Goal: Check status: Check status

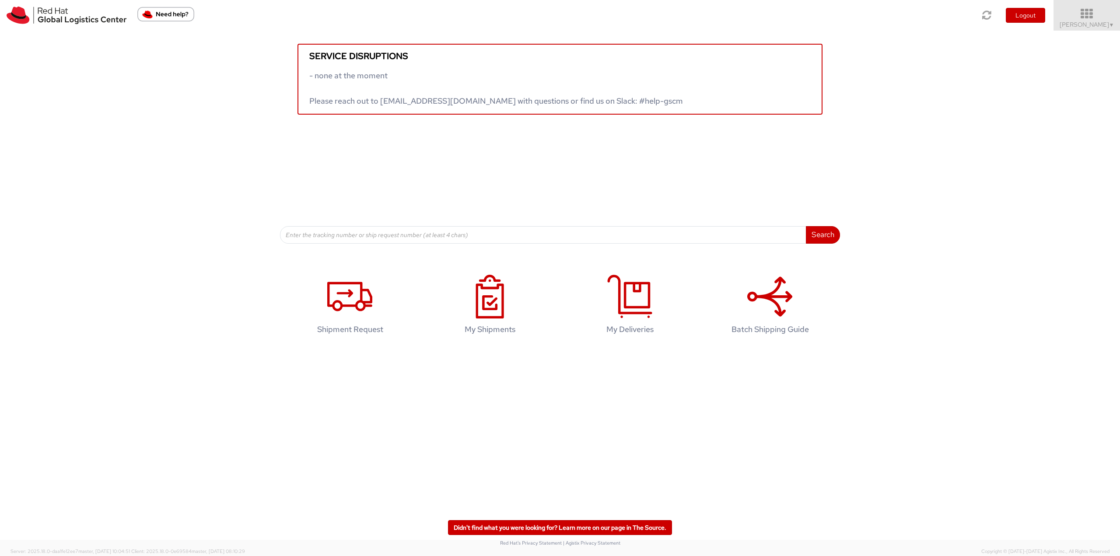
click at [1078, 25] on span "Robert Lomax ▼" at bounding box center [1087, 25] width 55 height 8
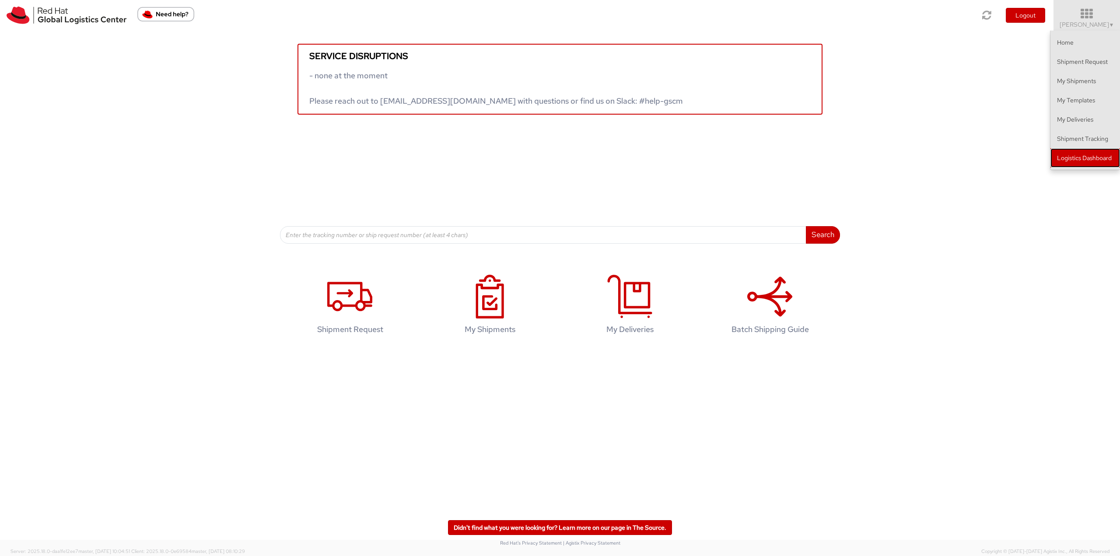
click at [1080, 160] on link "Logistics Dashboard" at bounding box center [1086, 157] width 70 height 19
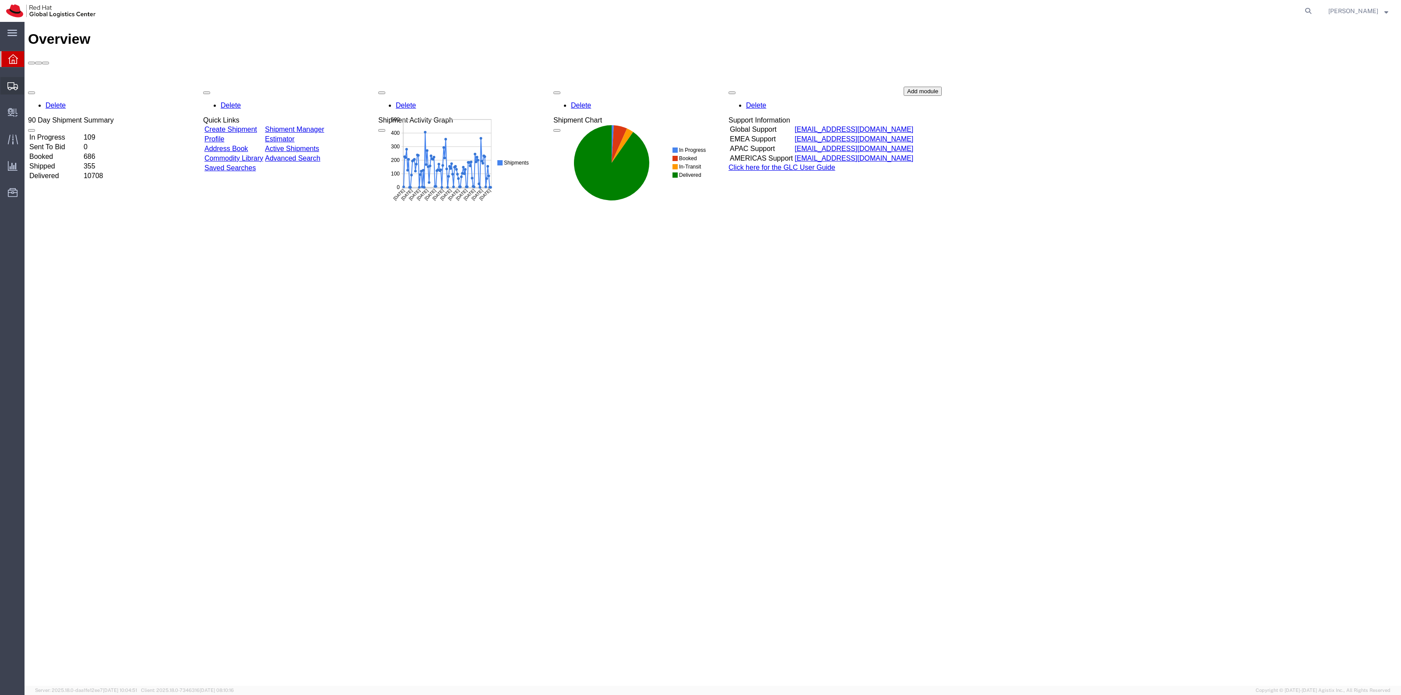
click at [0, 0] on span "Shipment Manager" at bounding box center [0, 0] width 0 height 0
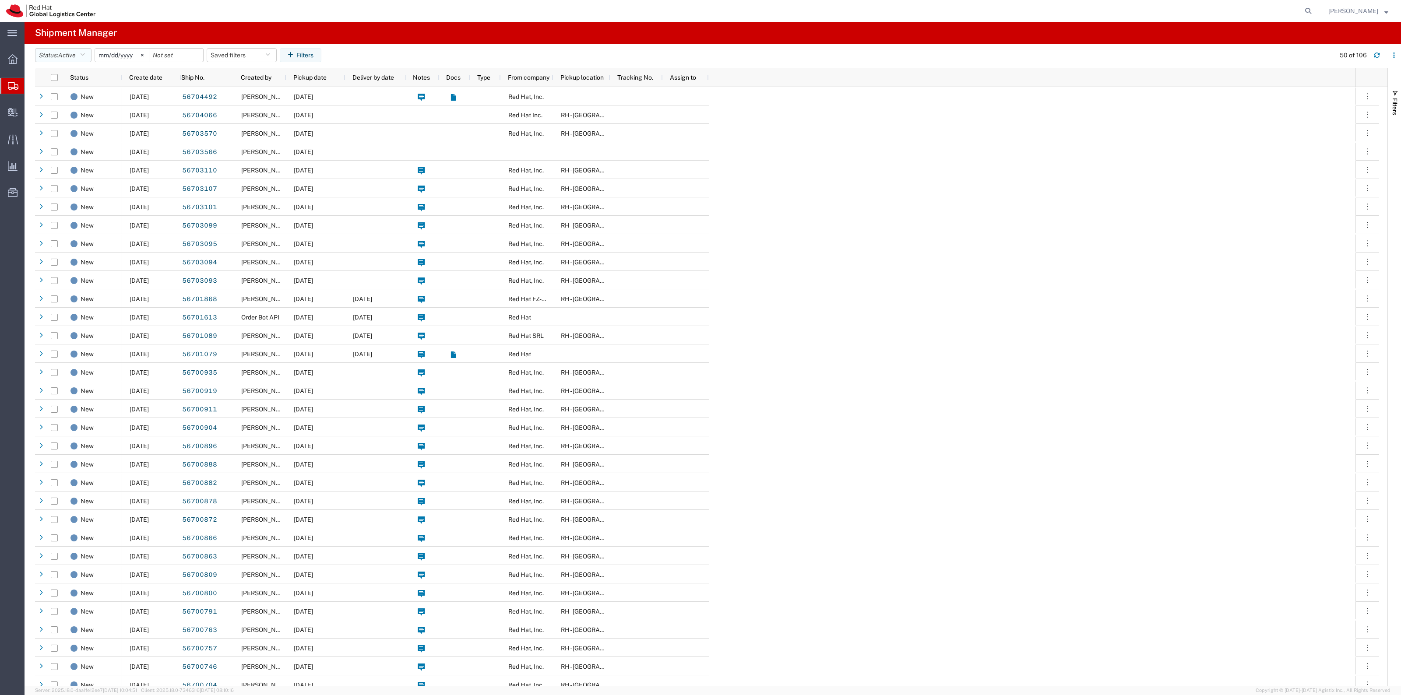
click at [85, 56] on icon "button" at bounding box center [82, 55] width 5 height 6
click at [63, 181] on span "Shipped" at bounding box center [86, 186] width 102 height 14
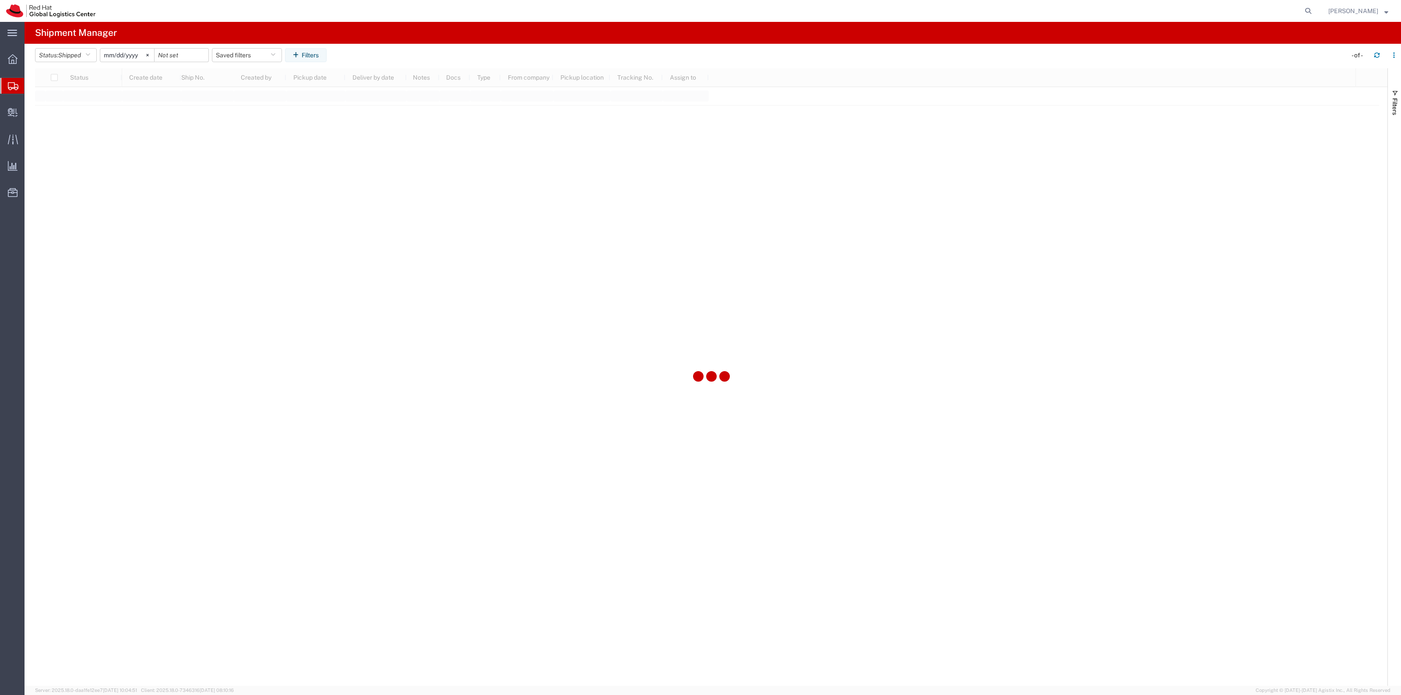
click at [125, 51] on input "[DATE]" at bounding box center [127, 55] width 54 height 13
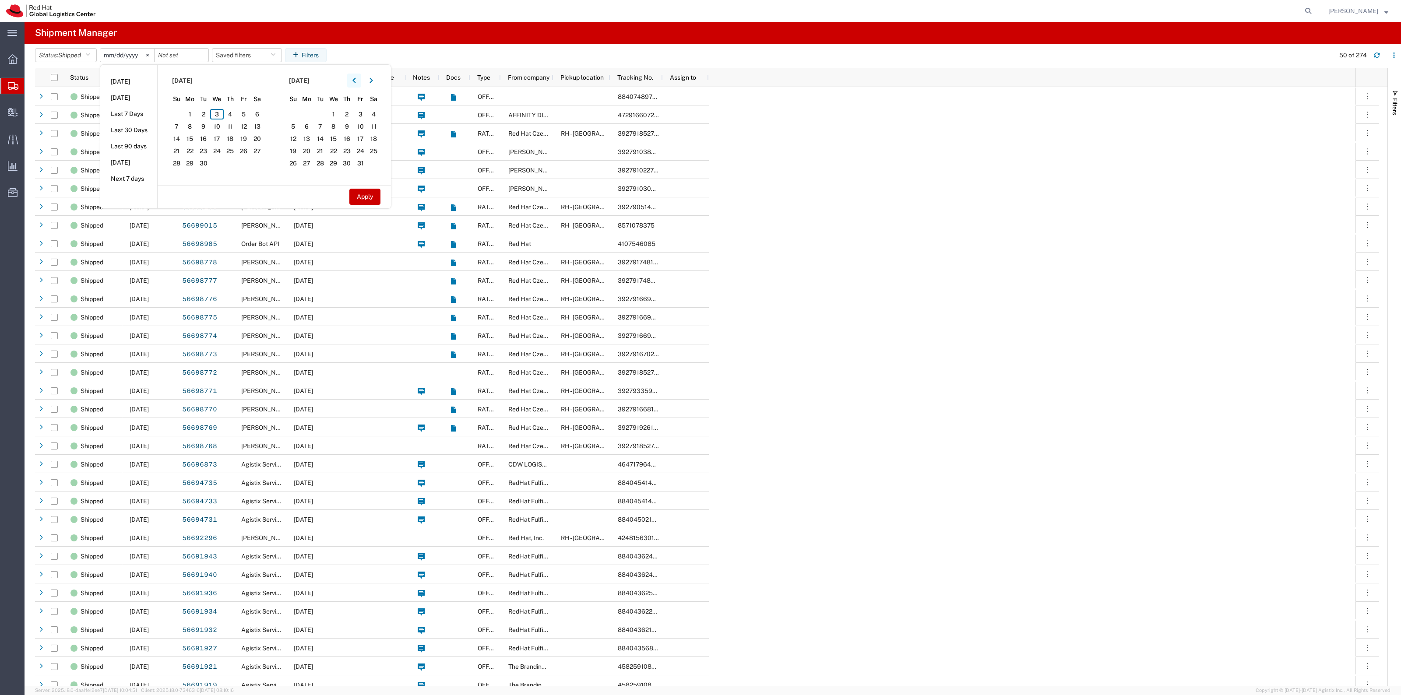
click at [353, 77] on button "button" at bounding box center [354, 81] width 14 height 14
click at [193, 150] on span "18" at bounding box center [190, 151] width 14 height 11
click at [362, 190] on button "Apply" at bounding box center [364, 197] width 31 height 16
type input "[DATE]"
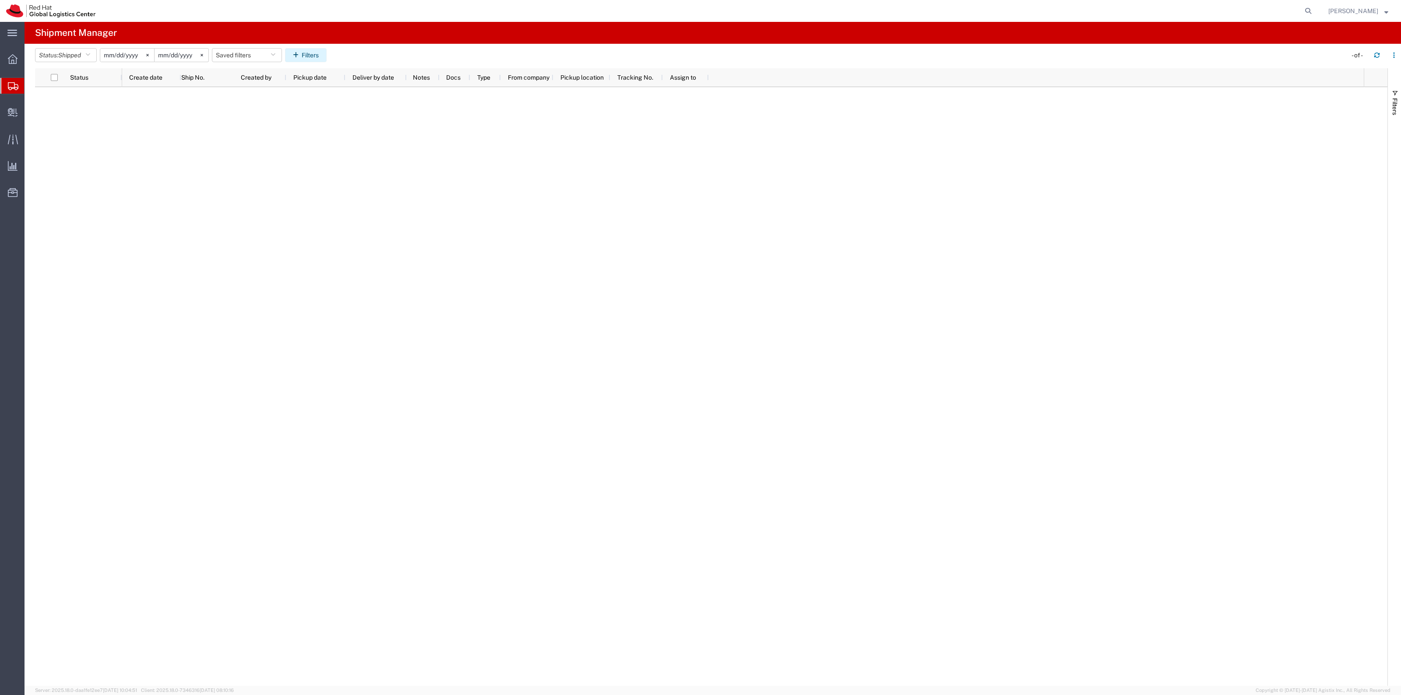
click at [309, 53] on button "Filters" at bounding box center [306, 55] width 42 height 14
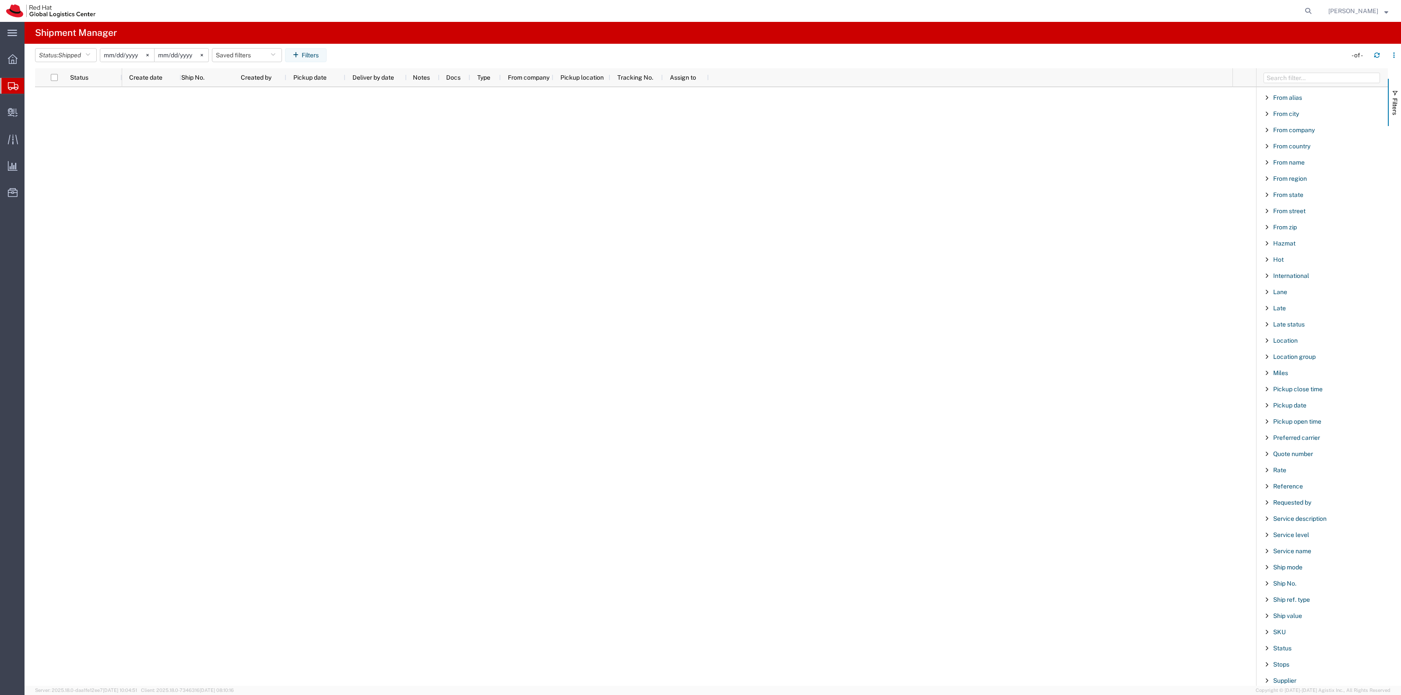
scroll to position [274, 0]
click at [1280, 473] on span "Reference" at bounding box center [1288, 469] width 30 height 7
type input "CR116995"
click at [95, 56] on button "Status: Shipped" at bounding box center [66, 55] width 62 height 14
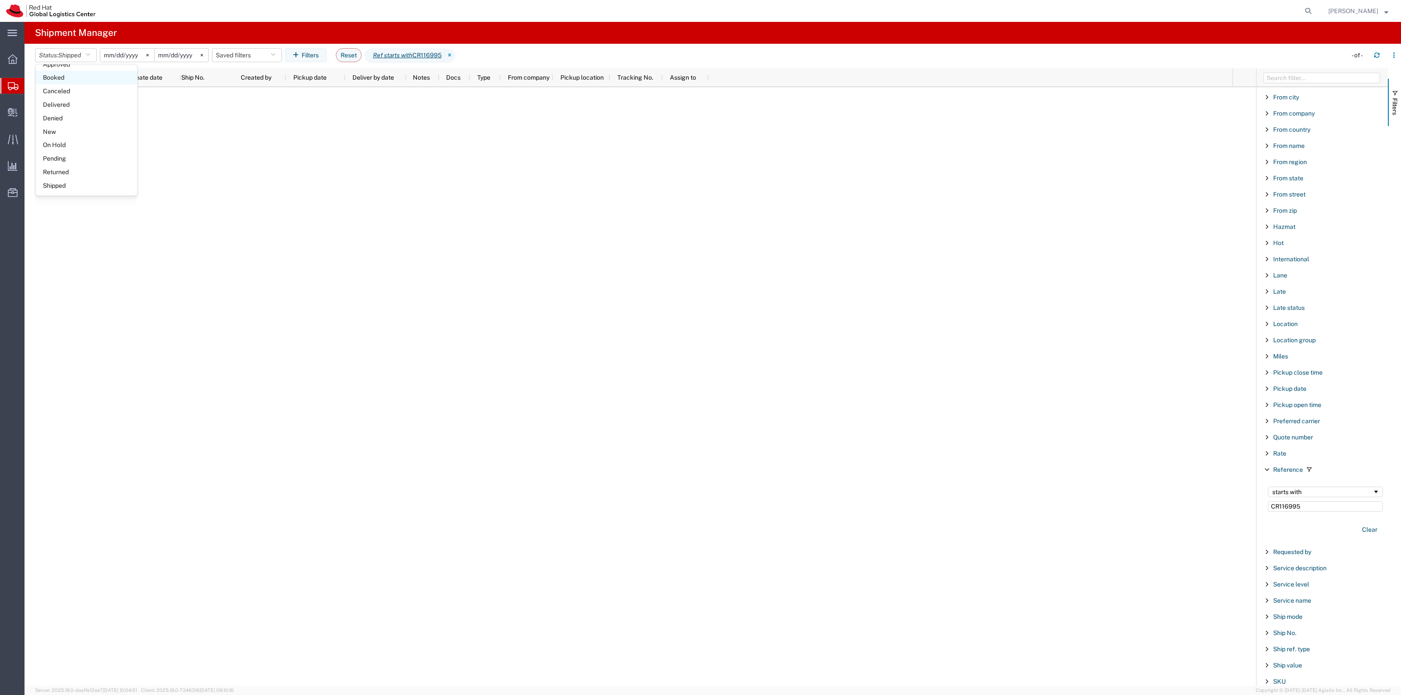
click at [73, 77] on span "Booked" at bounding box center [86, 78] width 102 height 14
click at [95, 50] on button "Status: Booked" at bounding box center [65, 55] width 60 height 14
click at [83, 105] on span "All" at bounding box center [86, 102] width 102 height 14
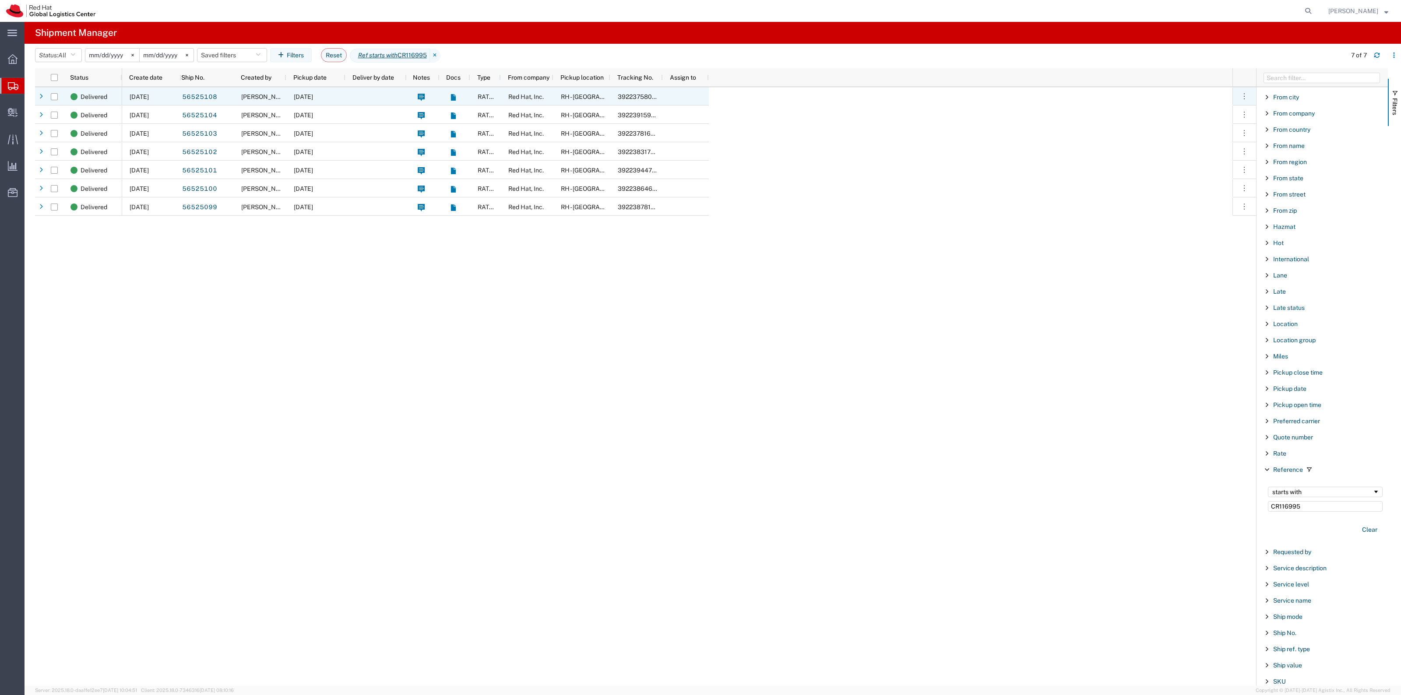
click at [295, 97] on span "[DATE]" at bounding box center [303, 96] width 19 height 7
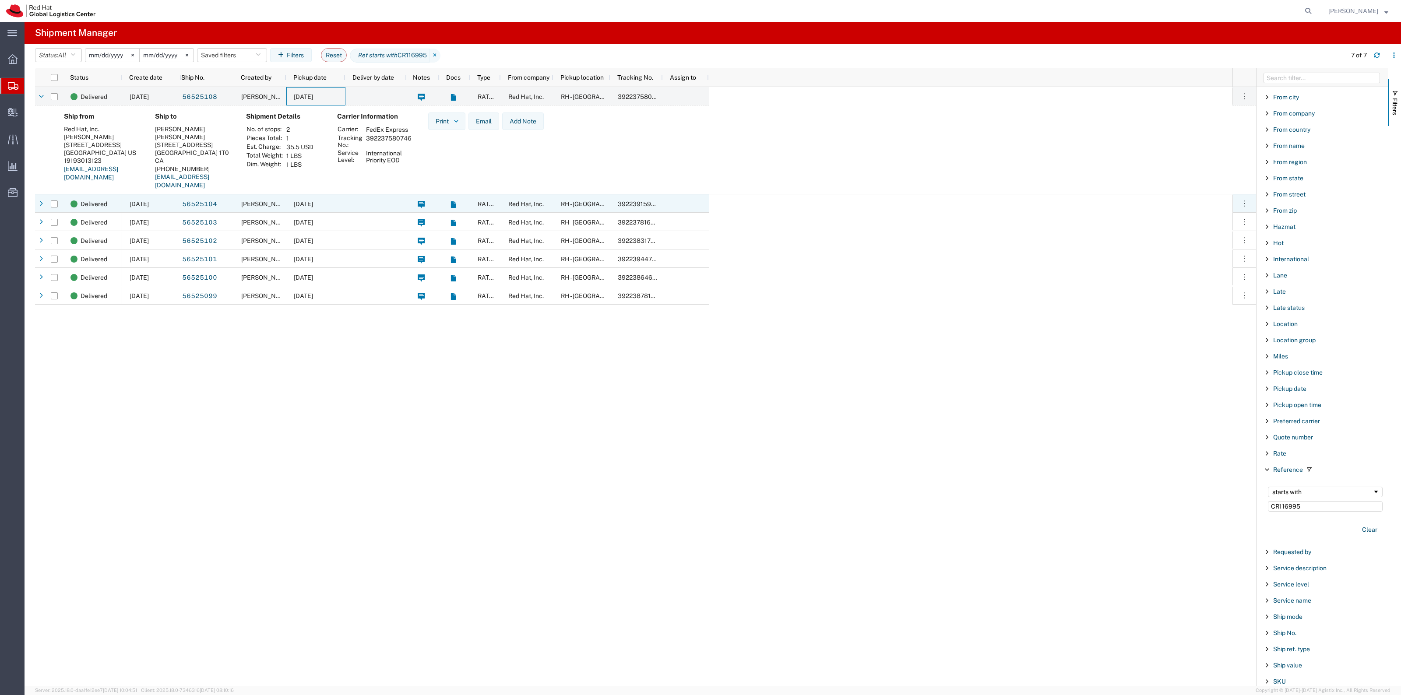
click at [283, 209] on div "[PERSON_NAME]" at bounding box center [260, 203] width 53 height 18
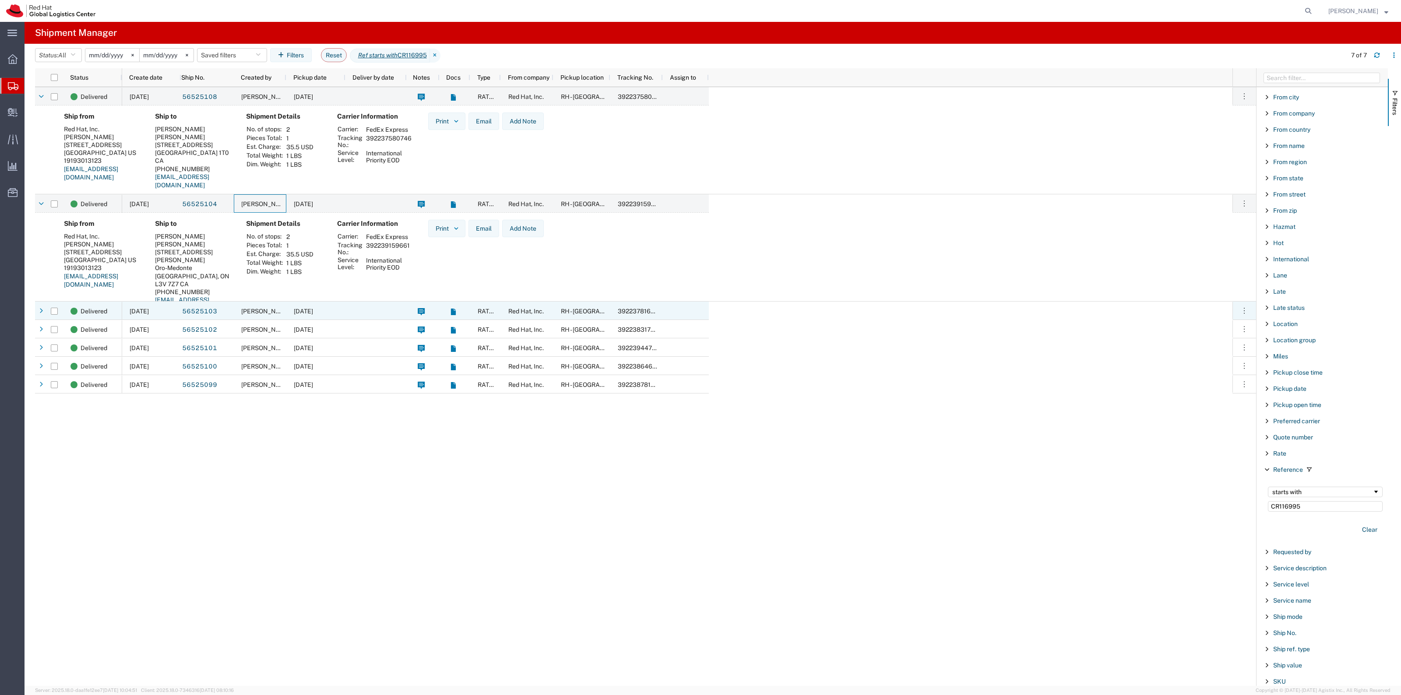
click at [337, 305] on div "[DATE]" at bounding box center [315, 311] width 59 height 18
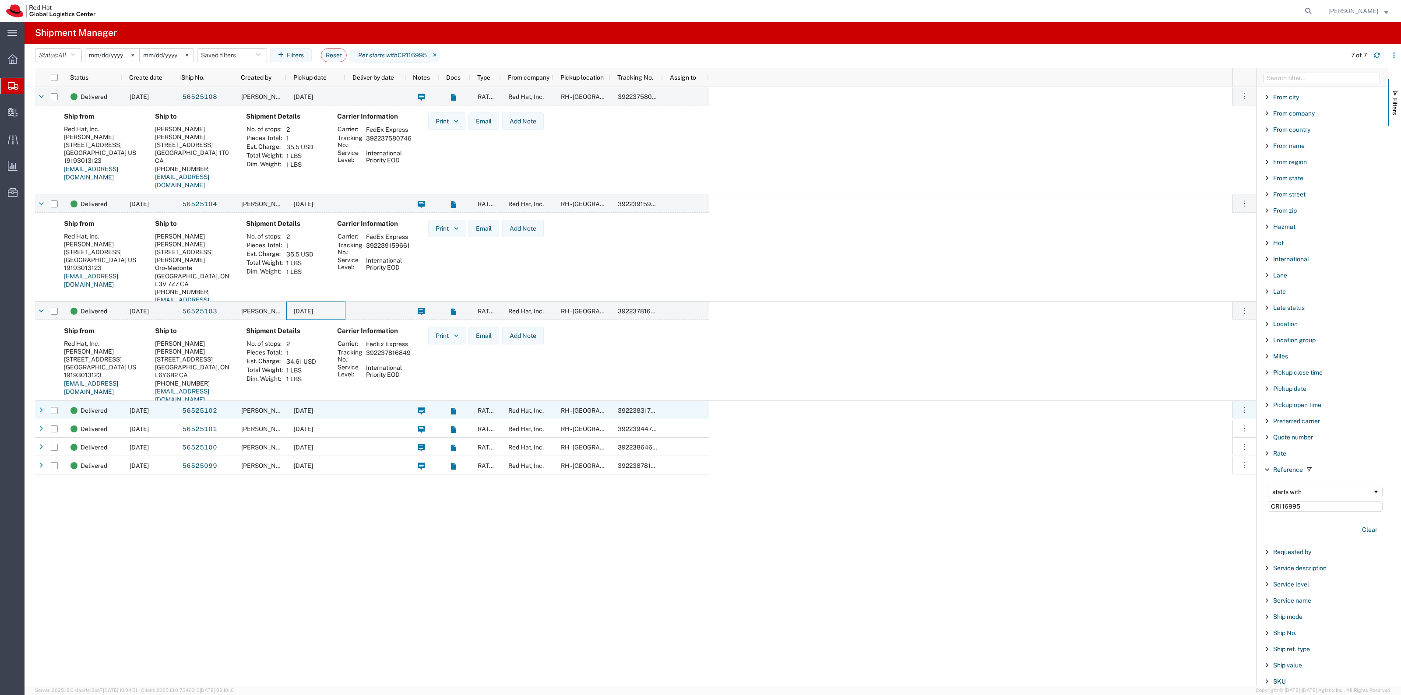
click at [368, 407] on div at bounding box center [375, 410] width 61 height 18
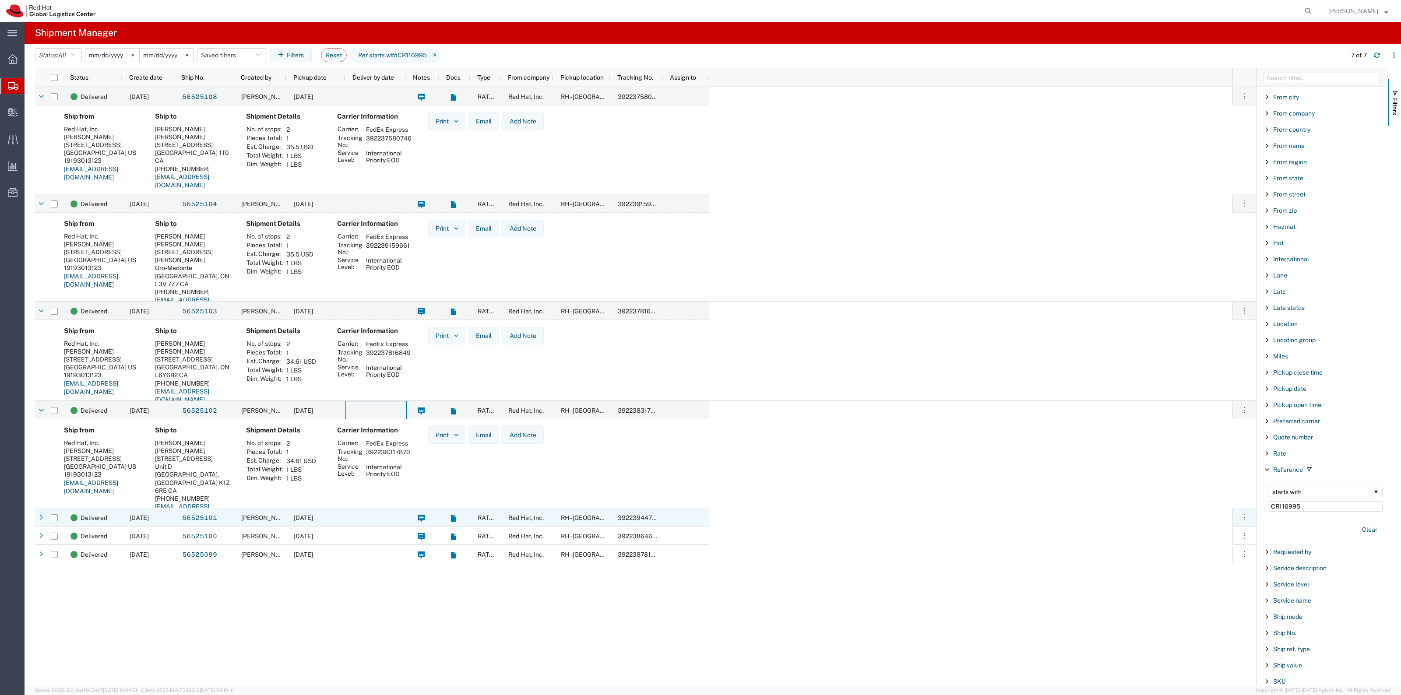
click at [243, 517] on span "[PERSON_NAME]" at bounding box center [266, 517] width 50 height 7
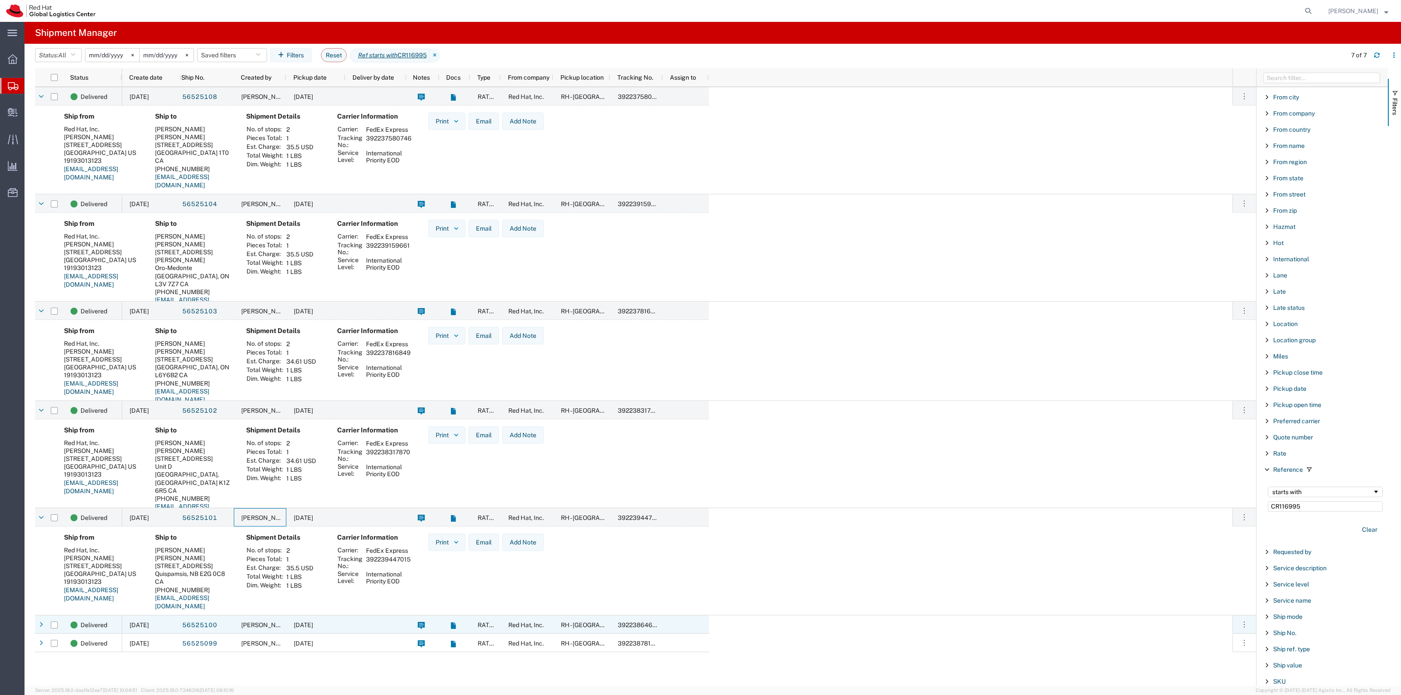
click at [248, 632] on div "[PERSON_NAME]" at bounding box center [260, 624] width 53 height 18
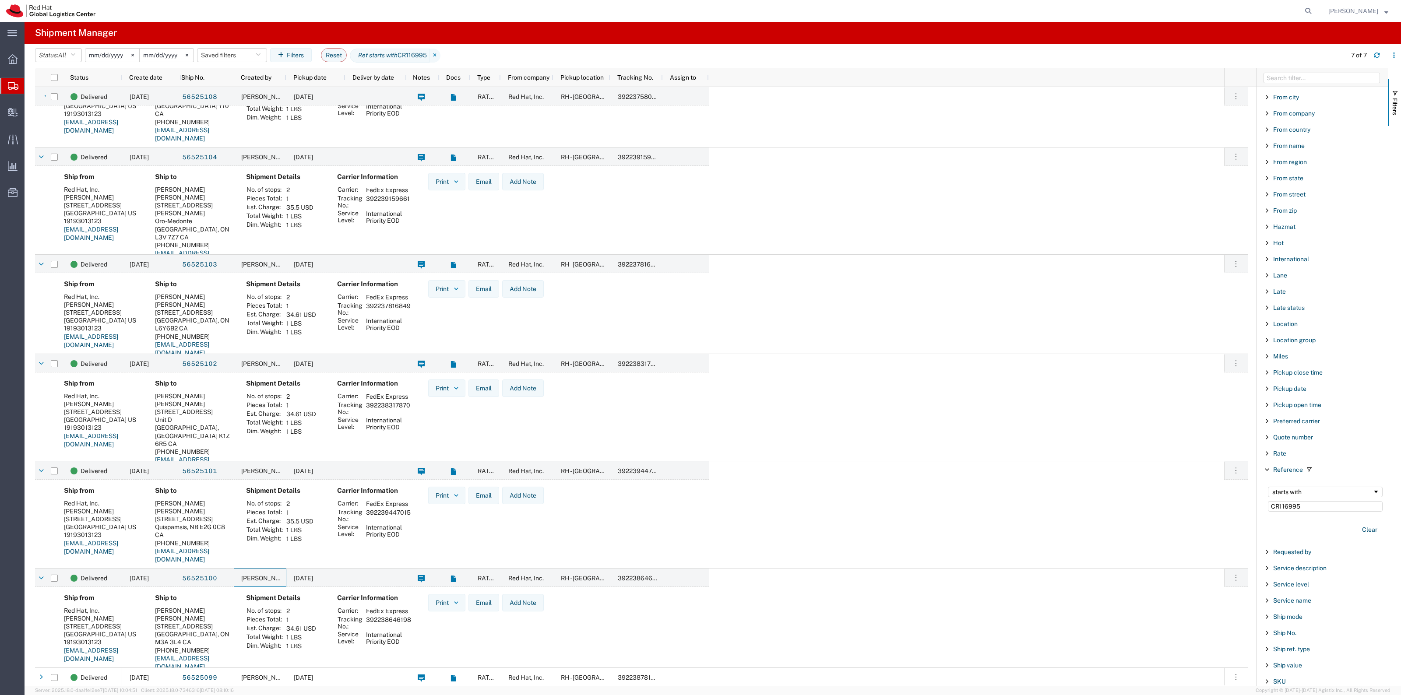
scroll to position [47, 0]
click at [255, 670] on div "[PERSON_NAME]" at bounding box center [260, 676] width 53 height 18
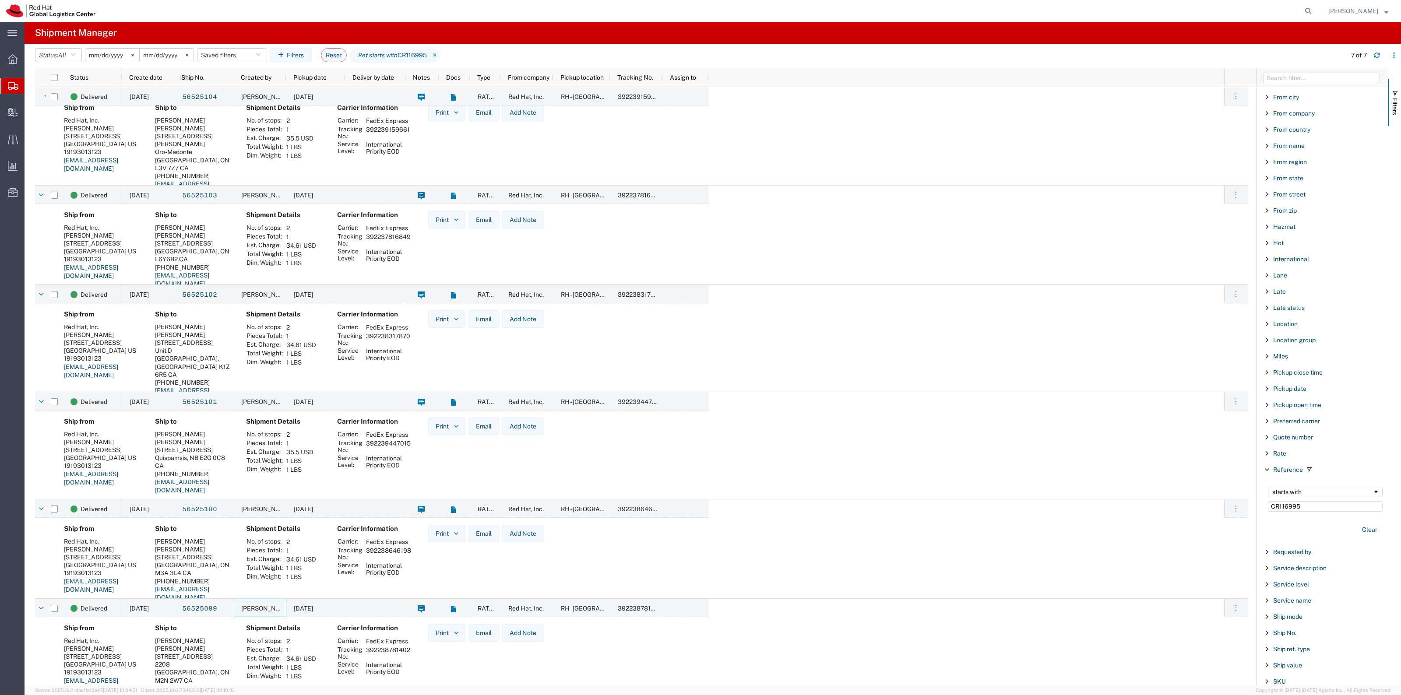
scroll to position [144, 0]
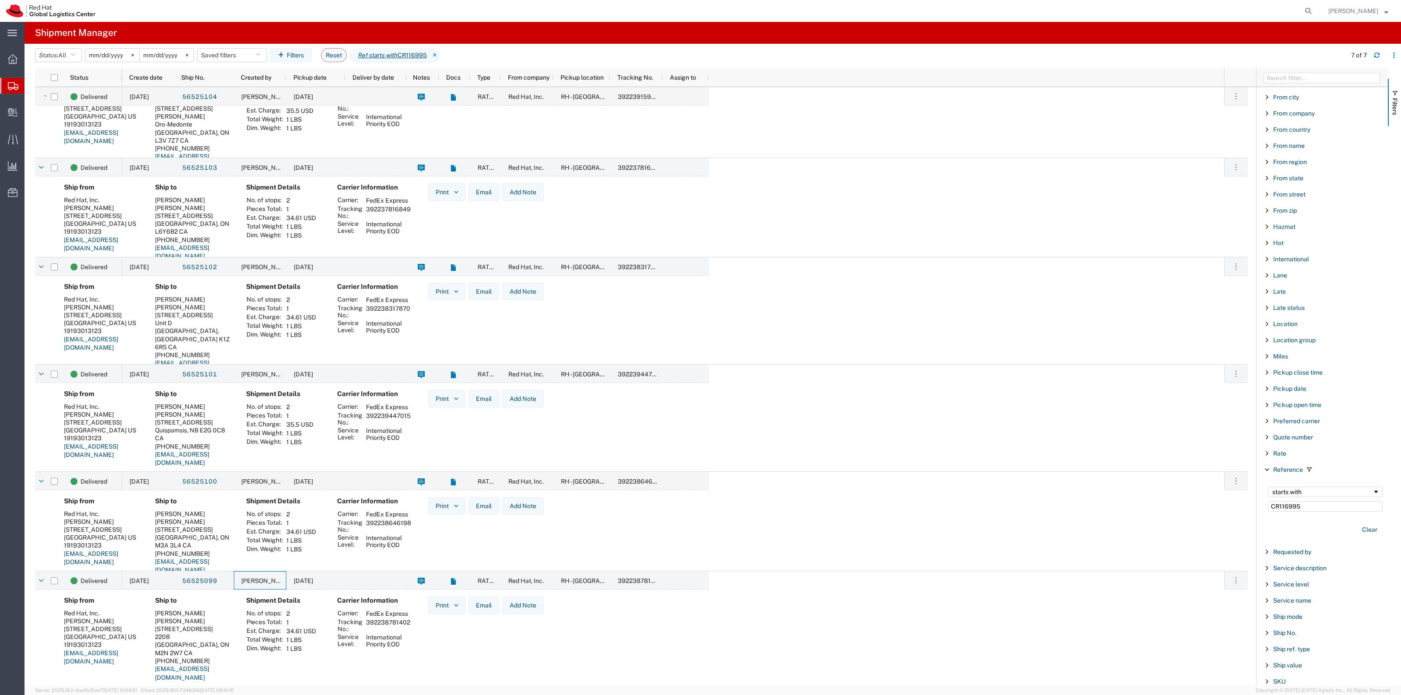
click at [119, 56] on input "[DATE]" at bounding box center [112, 55] width 54 height 13
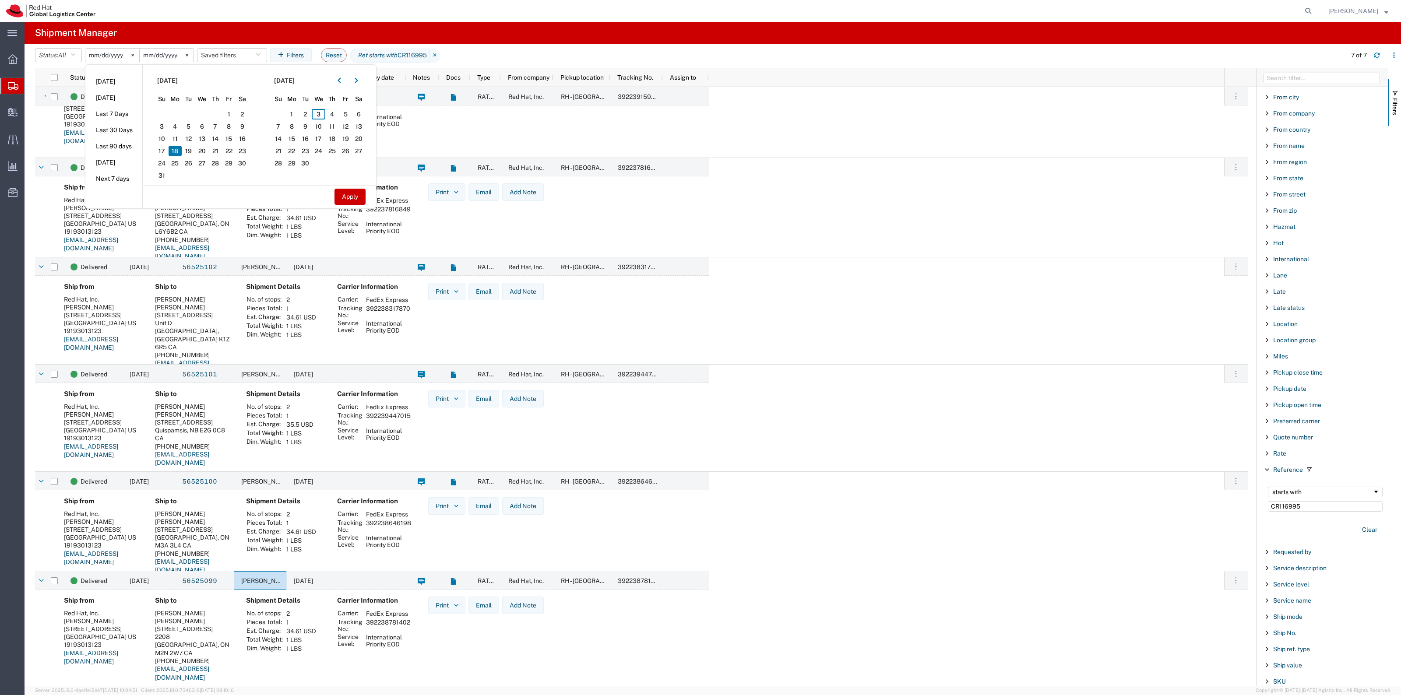
click at [158, 48] on div "[DATE]" at bounding box center [167, 55] width 54 height 14
click at [158, 54] on input "[DATE]" at bounding box center [167, 55] width 54 height 13
click at [169, 58] on input "[DATE]" at bounding box center [167, 55] width 54 height 13
click at [169, 57] on input "[DATE]" at bounding box center [167, 55] width 54 height 13
click at [190, 148] on span "19" at bounding box center [189, 151] width 14 height 11
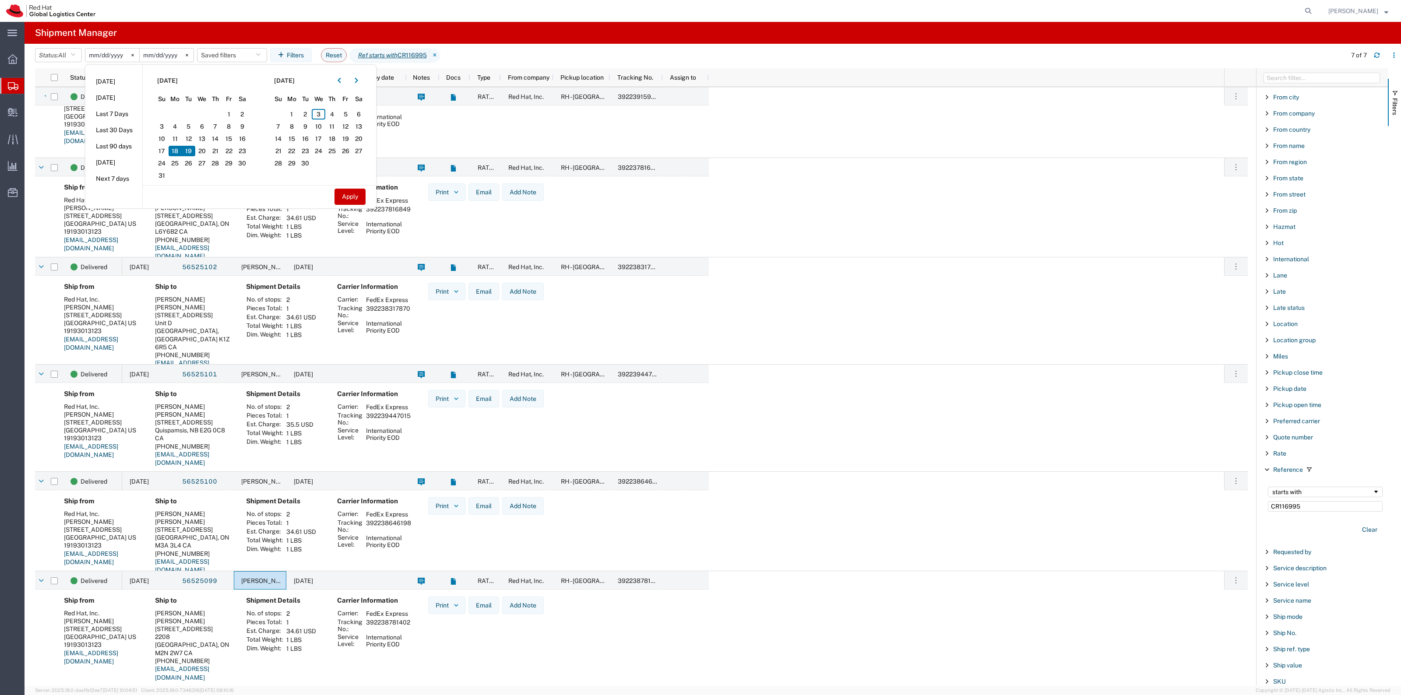
drag, startPoint x: 351, startPoint y: 196, endPoint x: 797, endPoint y: 292, distance: 455.5
click at [352, 196] on button "Apply" at bounding box center [349, 197] width 31 height 16
type input "[DATE]"
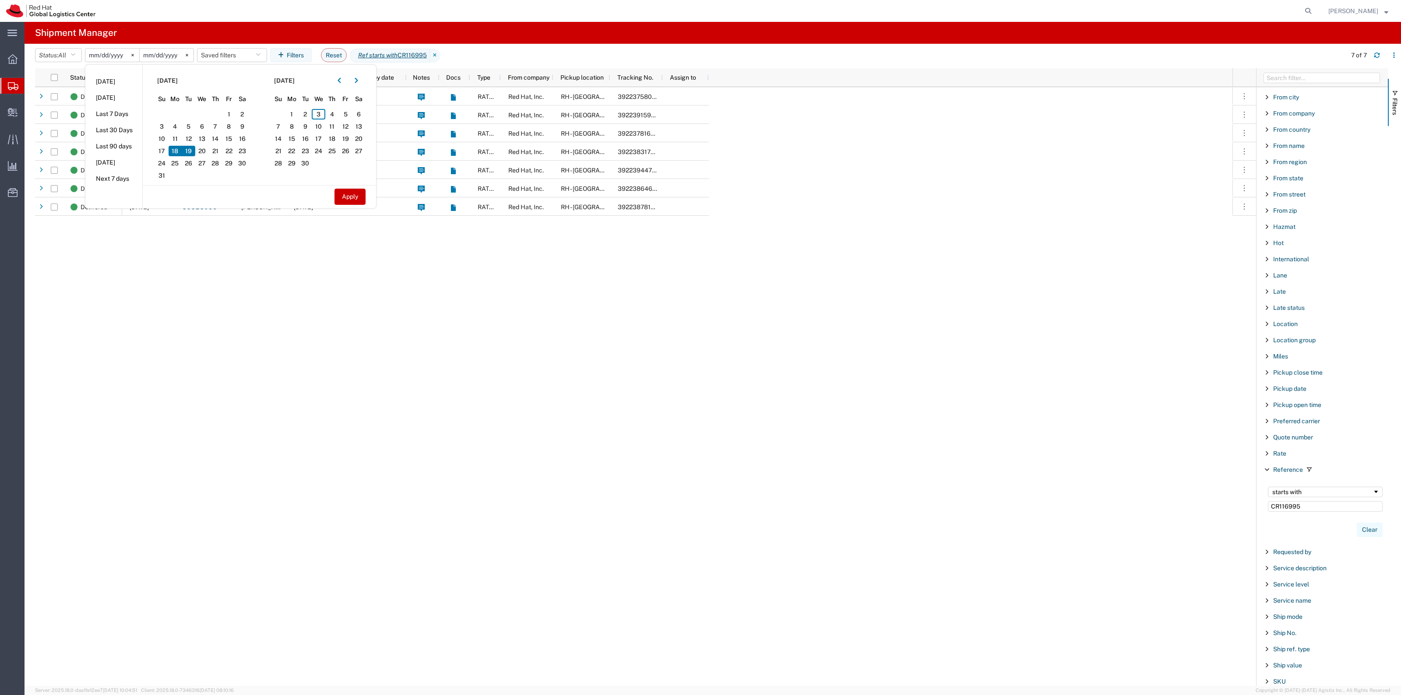
click at [1358, 530] on button "Clear" at bounding box center [1369, 530] width 26 height 14
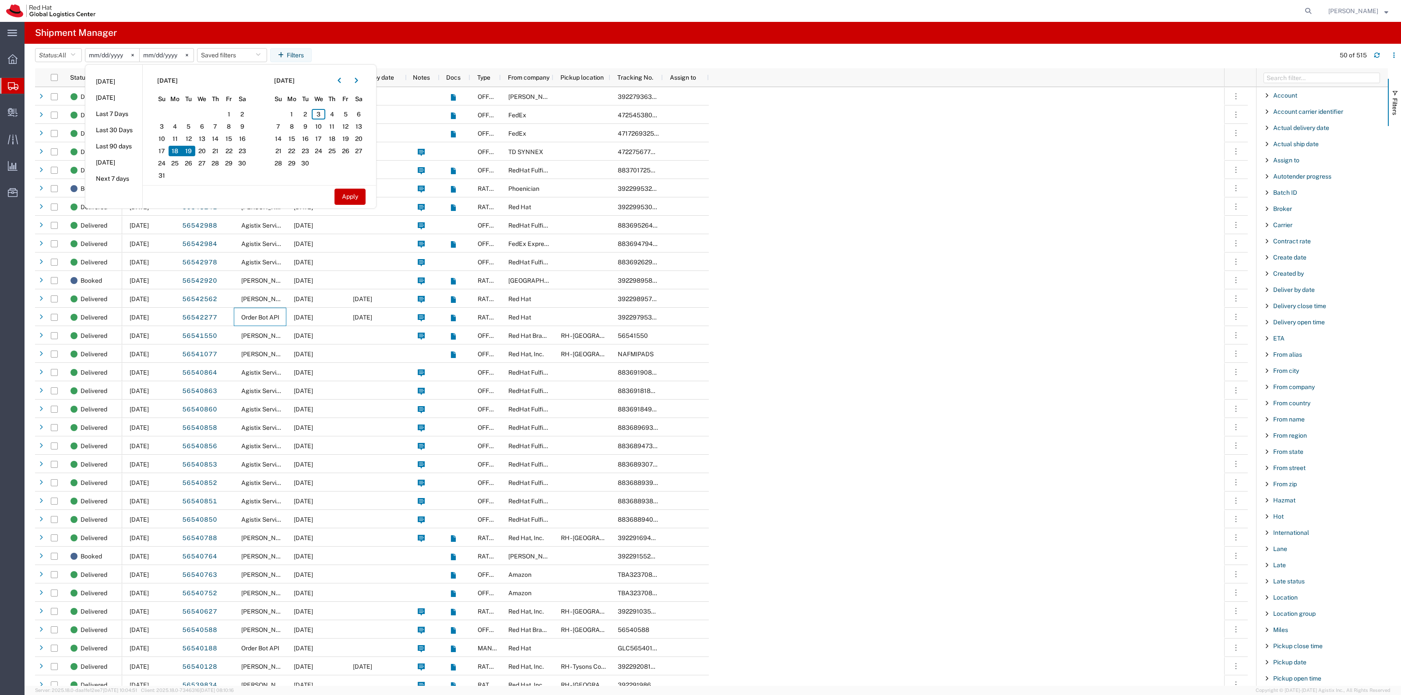
click at [1298, 270] on div "Created by" at bounding box center [1321, 274] width 131 height 16
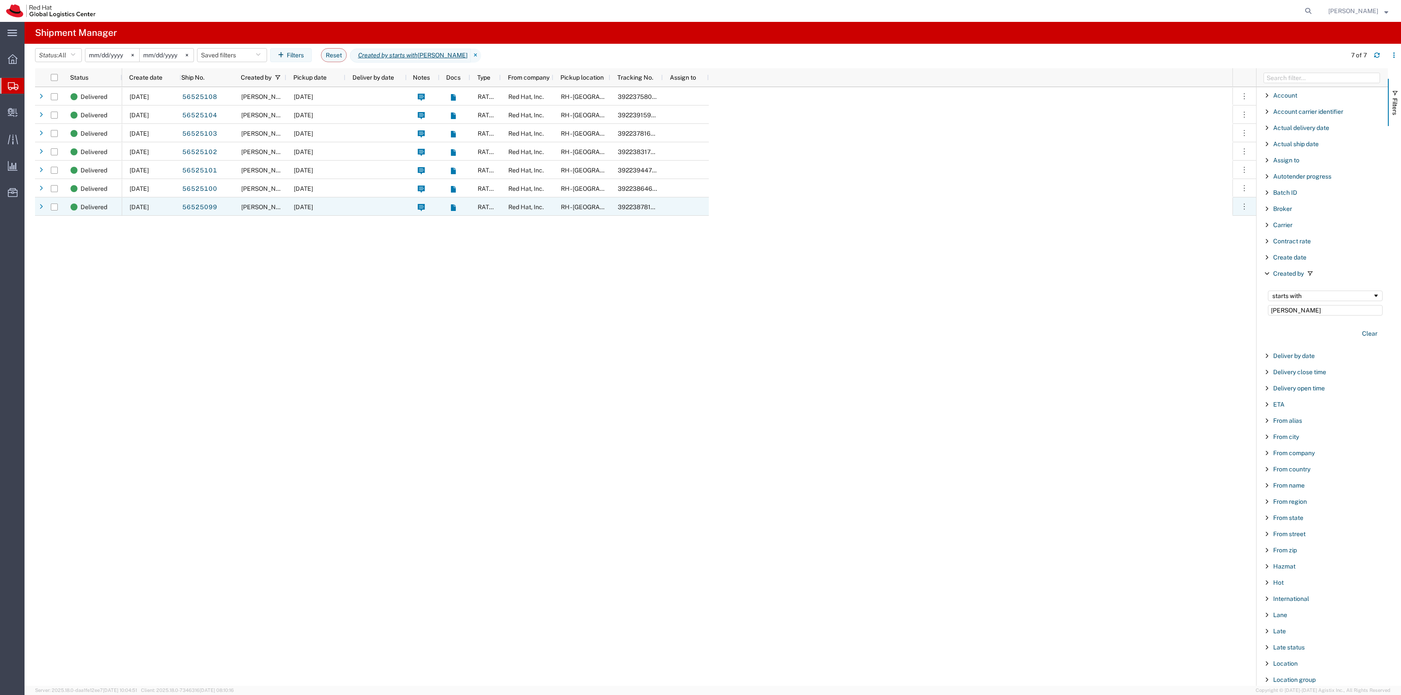
type input "[PERSON_NAME]"
click at [362, 209] on div at bounding box center [375, 206] width 61 height 18
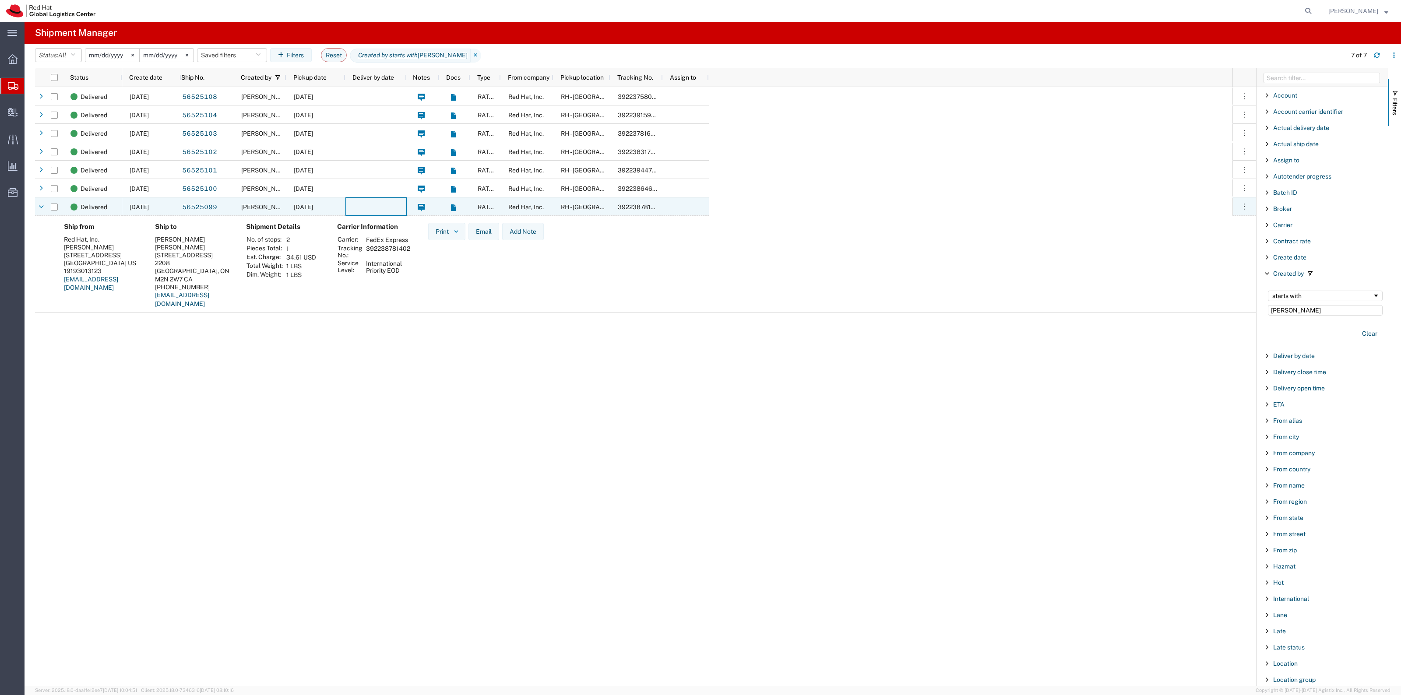
click at [362, 209] on div at bounding box center [375, 206] width 61 height 18
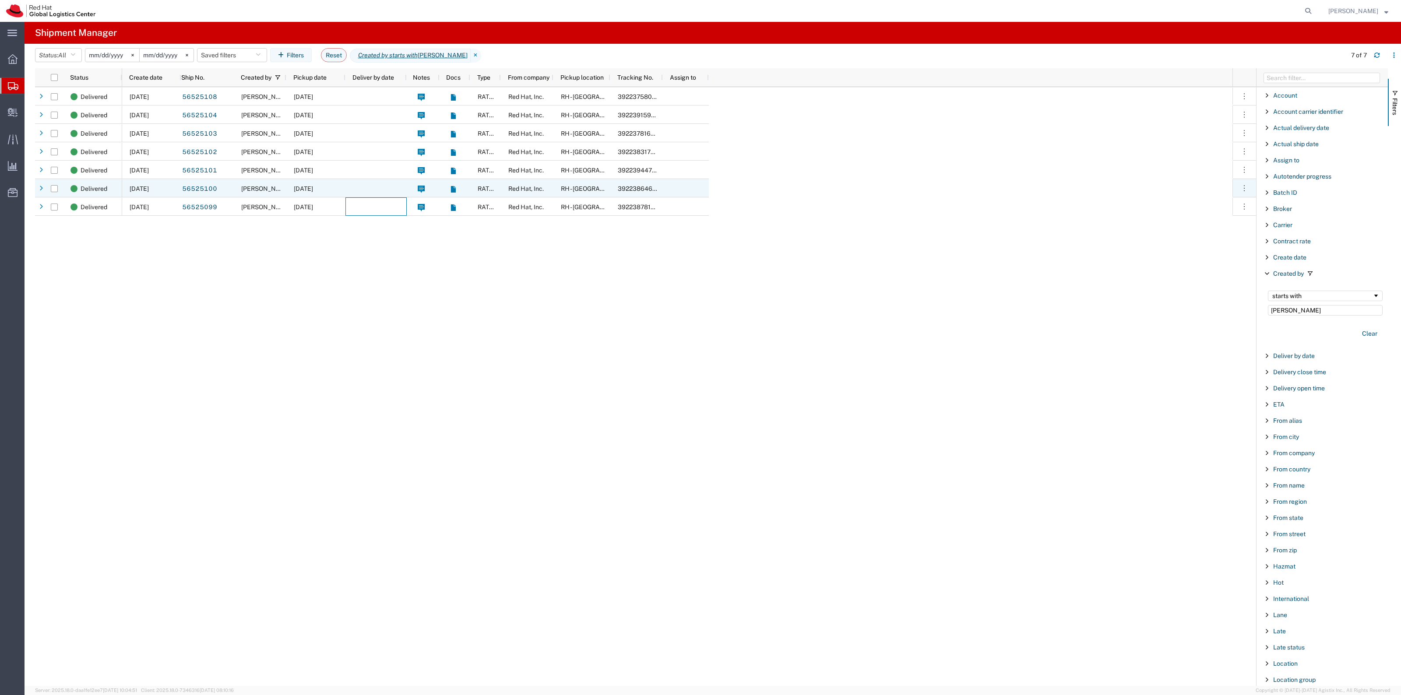
click at [246, 186] on span "[PERSON_NAME]" at bounding box center [266, 188] width 50 height 7
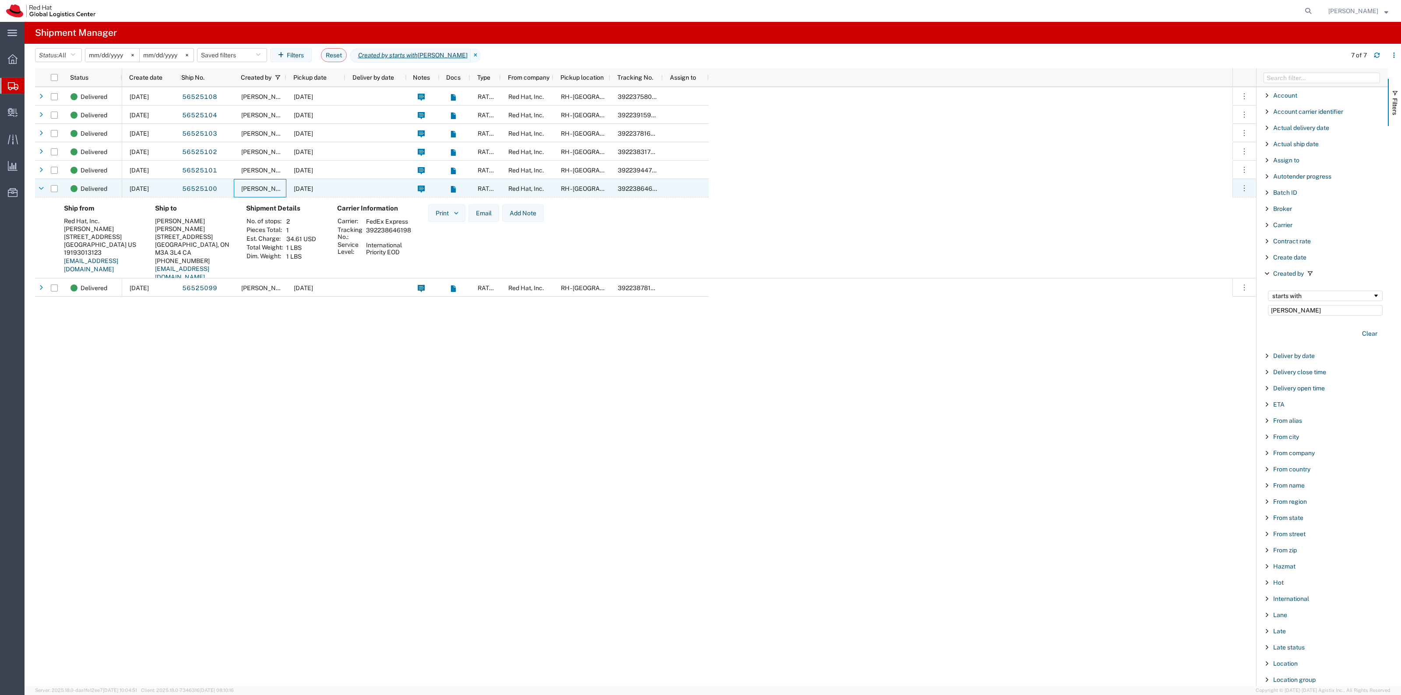
click at [246, 186] on span "[PERSON_NAME]" at bounding box center [266, 188] width 50 height 7
